Goal: Transaction & Acquisition: Obtain resource

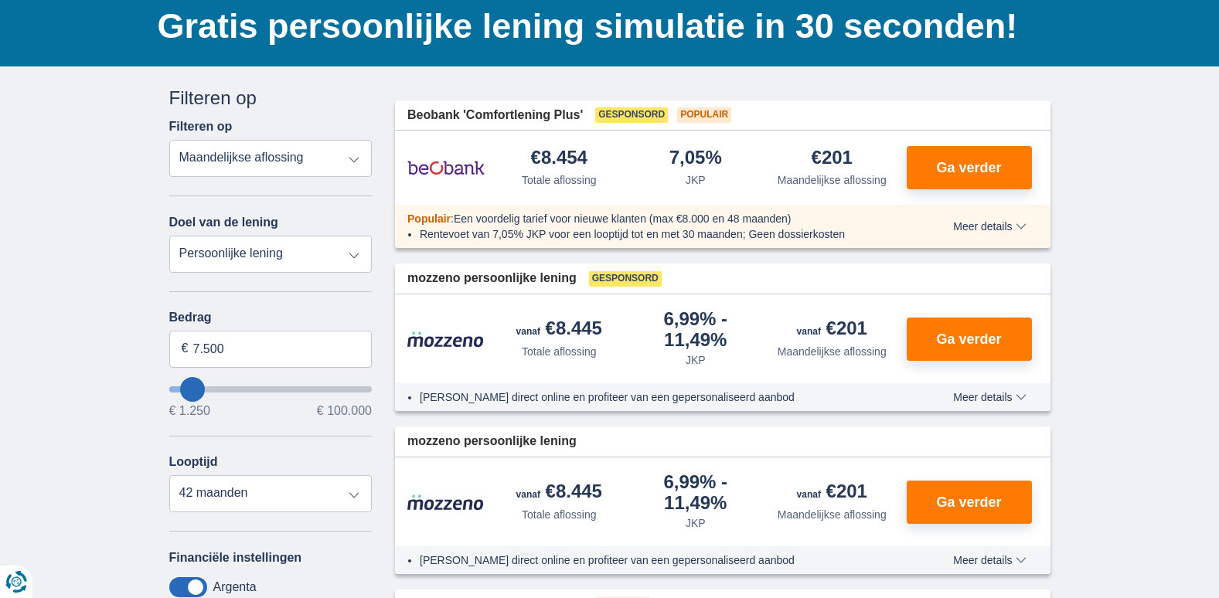
scroll to position [155, 0]
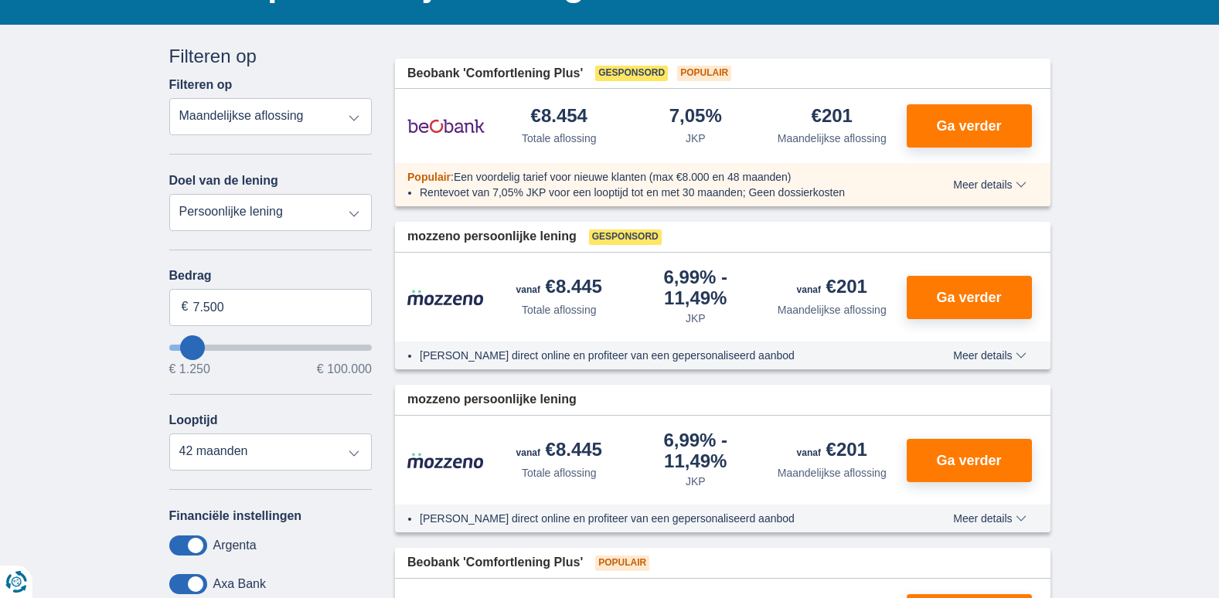
type input "11.250"
type input "11250"
type input "7.250"
type input "7250"
select select "42"
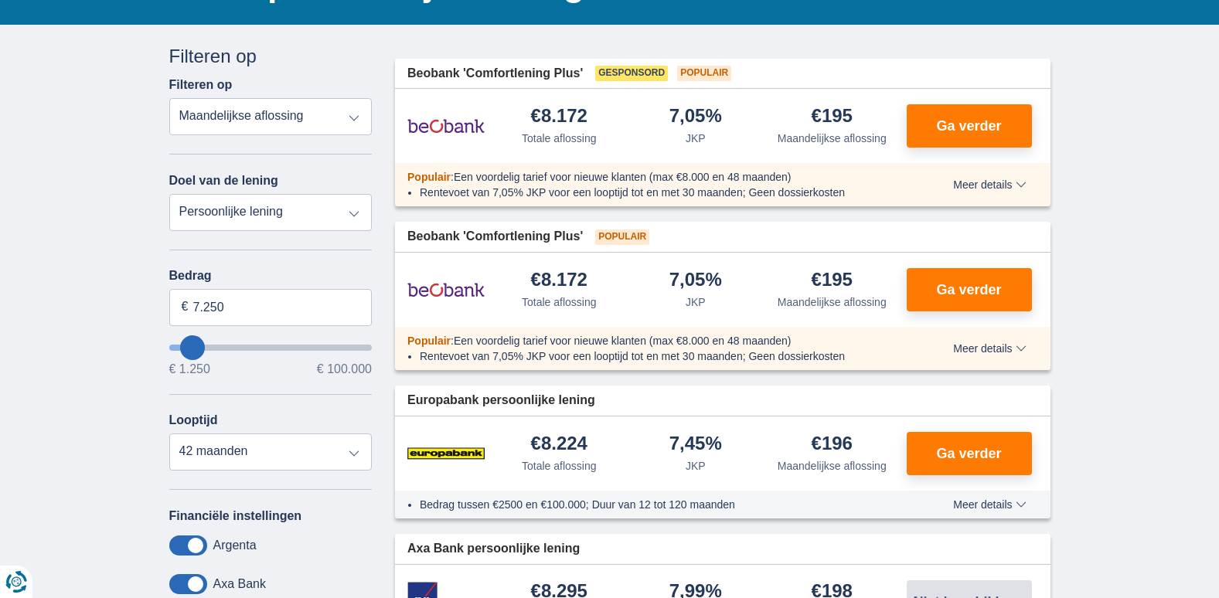
type input "6.250"
type input "4250"
type input "4.250"
select select "36"
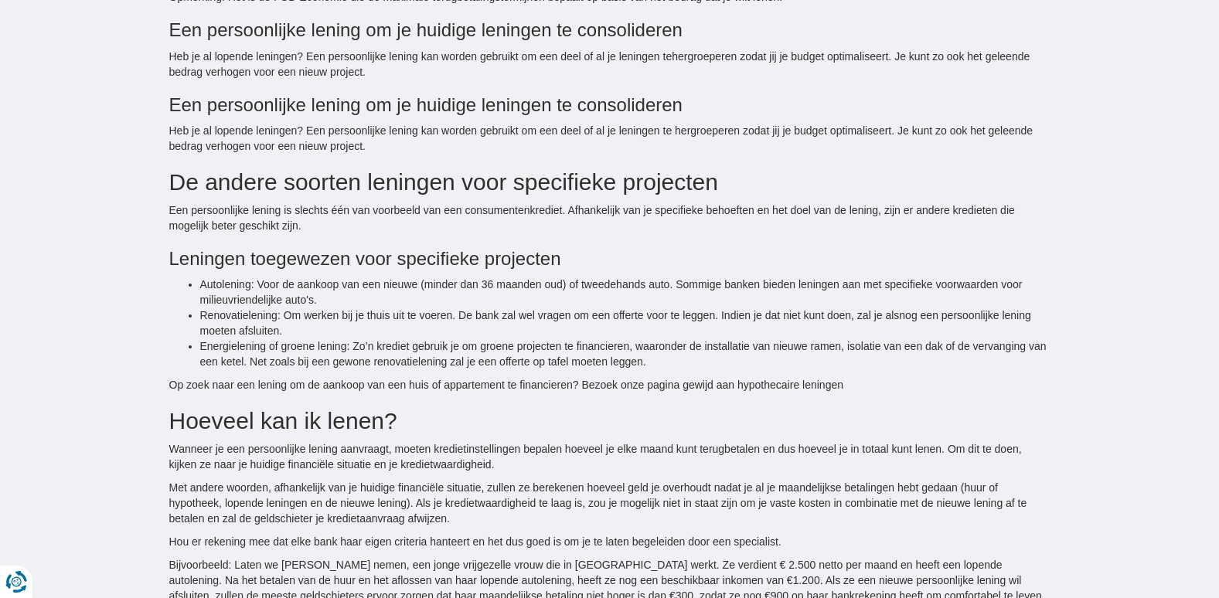
scroll to position [2474, 0]
